Goal: Task Accomplishment & Management: Manage account settings

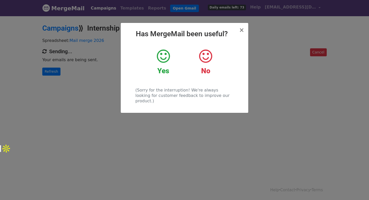
click at [204, 59] on icon at bounding box center [205, 55] width 13 height 15
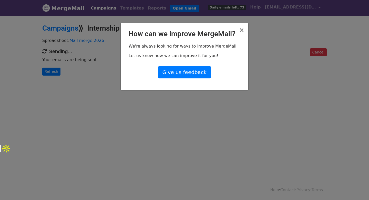
click at [245, 30] on div "× How can we improve MergeMail? We're always looking for ways to improve MergeM…" at bounding box center [185, 56] width 128 height 67
click at [244, 30] on span "×" at bounding box center [241, 29] width 5 height 7
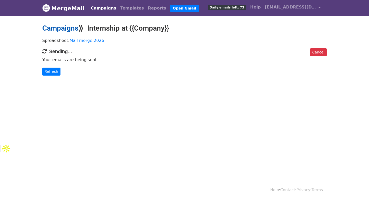
click at [63, 27] on link "Campaigns" at bounding box center [60, 28] width 36 height 8
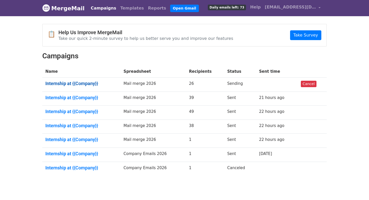
click at [70, 82] on link "Internship at {{Company}}" at bounding box center [81, 84] width 72 height 6
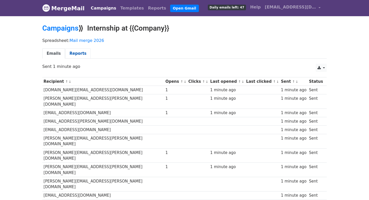
click at [80, 55] on link "Reports" at bounding box center [78, 53] width 26 height 11
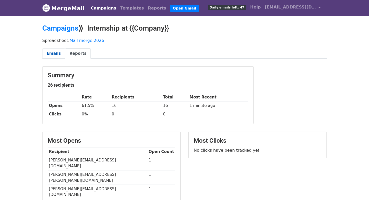
click at [62, 53] on link "Emails" at bounding box center [53, 53] width 23 height 11
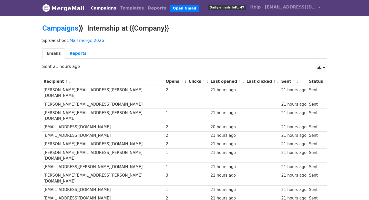
click at [229, 7] on span "Daily emails left: 47" at bounding box center [227, 8] width 38 height 6
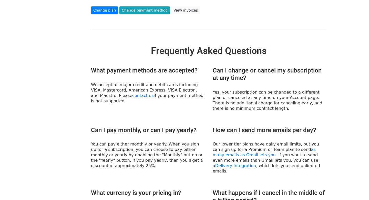
scroll to position [110, 0]
